Goal: Transaction & Acquisition: Purchase product/service

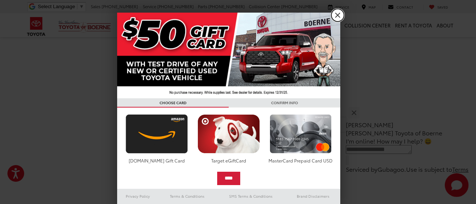
click at [339, 14] on link "X" at bounding box center [337, 15] width 13 height 13
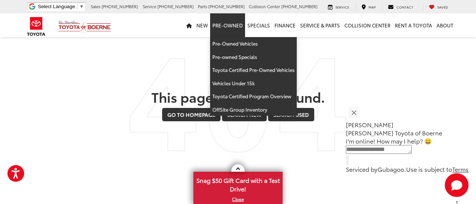
click at [224, 26] on link "Pre-Owned" at bounding box center [227, 25] width 35 height 24
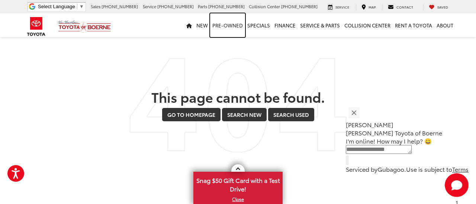
click at [224, 26] on link "Pre-Owned" at bounding box center [227, 25] width 35 height 24
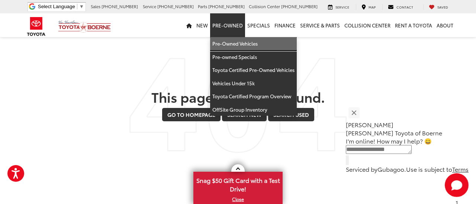
click at [225, 40] on link "Pre-Owned Vehicles" at bounding box center [253, 43] width 87 height 13
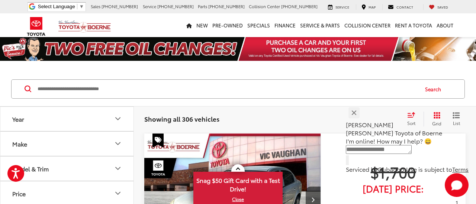
click at [140, 93] on input "Search by Make, Model, or Keyword" at bounding box center [227, 89] width 381 height 18
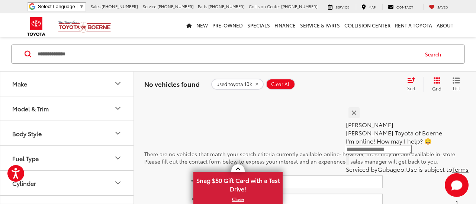
scroll to position [13, 0]
click at [72, 53] on input "**********" at bounding box center [227, 54] width 381 height 18
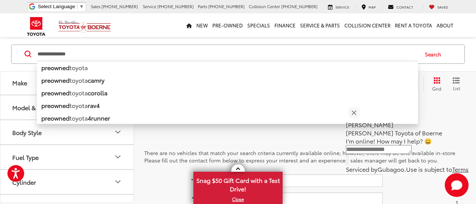
type input "**********"
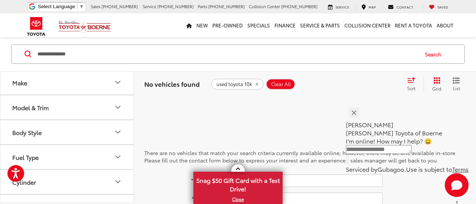
scroll to position [11, 0]
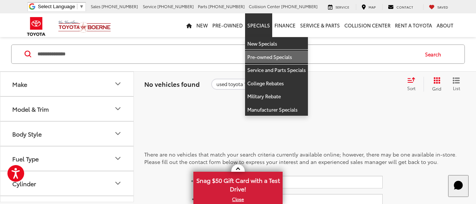
click at [273, 56] on link "Pre-owned Specials" at bounding box center [276, 57] width 63 height 13
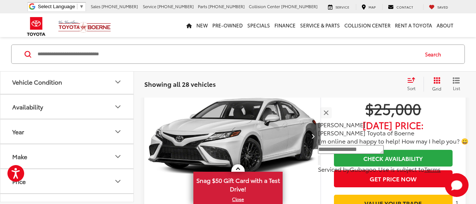
scroll to position [52, 0]
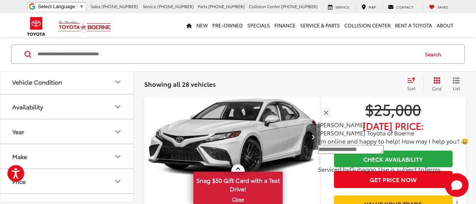
click at [314, 137] on icon "Next image" at bounding box center [312, 136] width 3 height 5
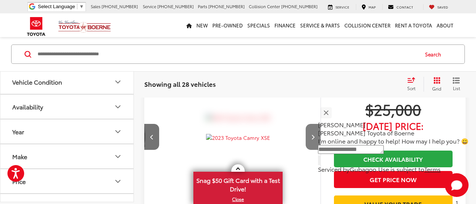
scroll to position [0, 177]
click at [314, 137] on icon "Next image" at bounding box center [312, 136] width 3 height 5
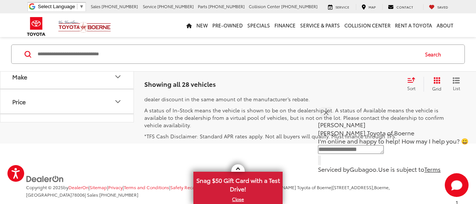
scroll to position [3399, 0]
click at [375, 40] on link "Next" at bounding box center [383, 33] width 25 height 13
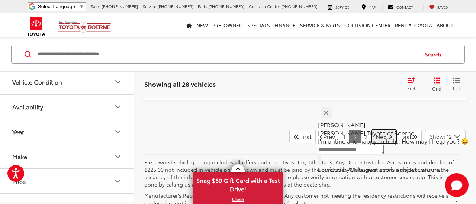
scroll to position [3362, 0]
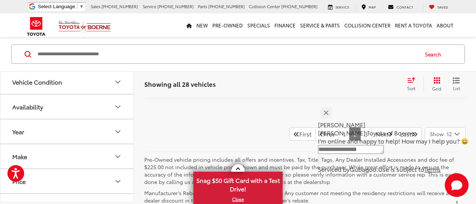
click at [372, 135] on div "Jessica Vic Vaughan Toyota of Boerne I'm online and happy to help! How may I he…" at bounding box center [393, 125] width 150 height 40
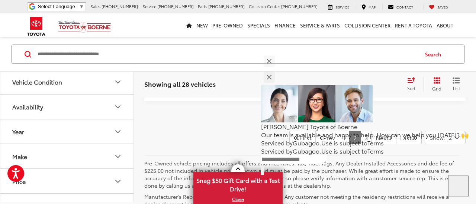
scroll to position [3360, 0]
click at [370, 138] on p "Our team is available and happy to help. How can we help you today? 🙌" at bounding box center [364, 135] width 207 height 8
click at [373, 139] on div "Vic Vaughan Toyota of Boerne Our team is available and happy to help. How can w…" at bounding box center [364, 108] width 207 height 78
click at [373, 139] on p "Our team is available and happy to help. How can we help you today? 🙌" at bounding box center [364, 135] width 207 height 8
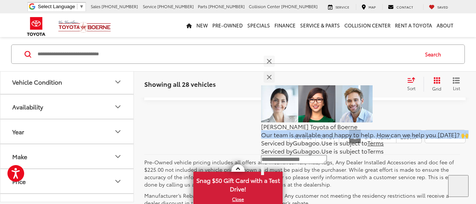
click at [373, 139] on p "Our team is available and happy to help. How can we help you today? 🙌" at bounding box center [364, 135] width 207 height 8
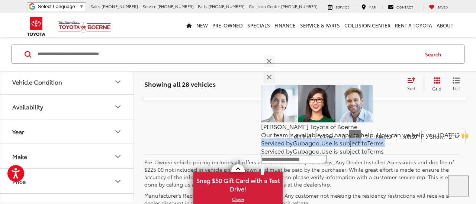
click at [373, 139] on div "Vic Vaughan Toyota of Boerne Our team is available and happy to help. How can w…" at bounding box center [364, 108] width 207 height 78
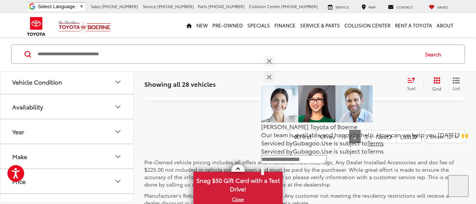
click at [374, 136] on p "Our team is available and happy to help. How can we help you today? 🙌" at bounding box center [364, 135] width 207 height 8
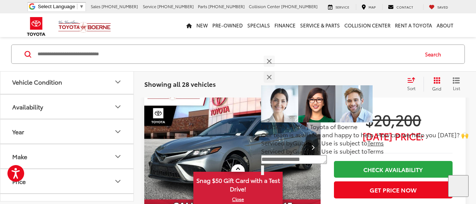
scroll to position [23, 0]
